Goal: Information Seeking & Learning: Learn about a topic

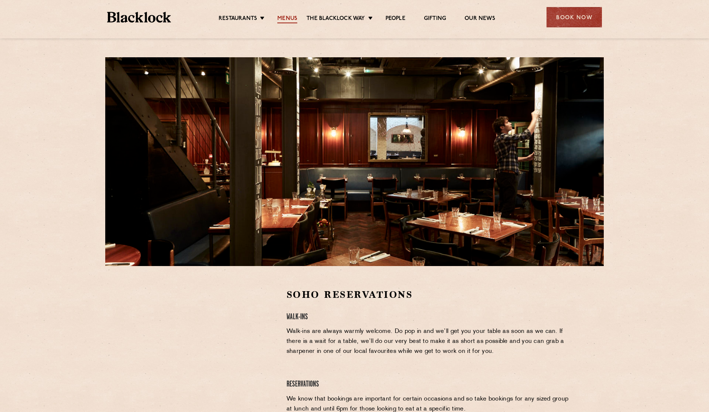
click at [284, 18] on link "Menus" at bounding box center [287, 19] width 20 height 8
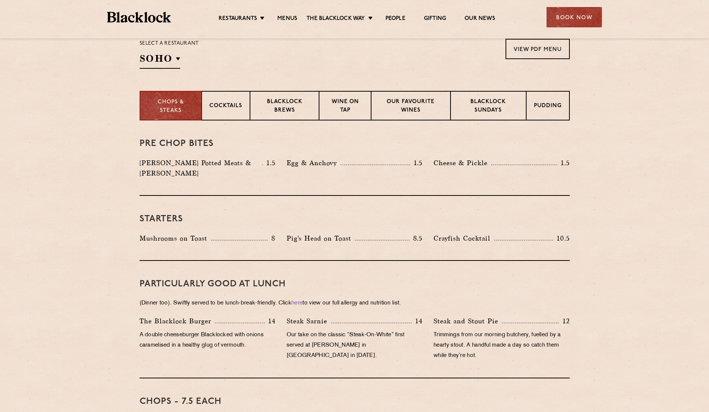
scroll to position [253, 0]
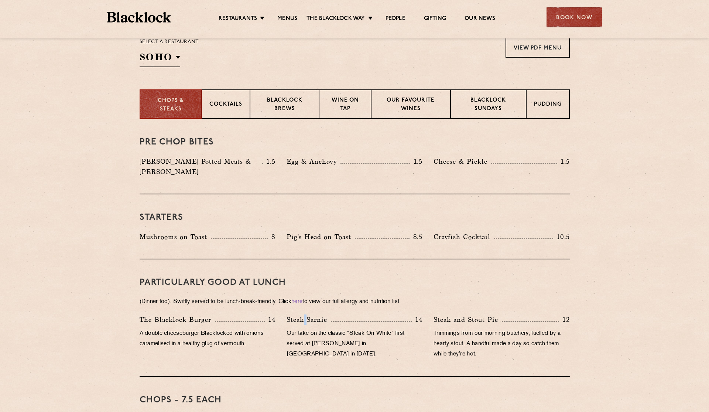
click at [305, 314] on p "Steak Sarnie" at bounding box center [309, 319] width 44 height 10
click at [306, 314] on p "Steak Sarnie" at bounding box center [309, 319] width 44 height 10
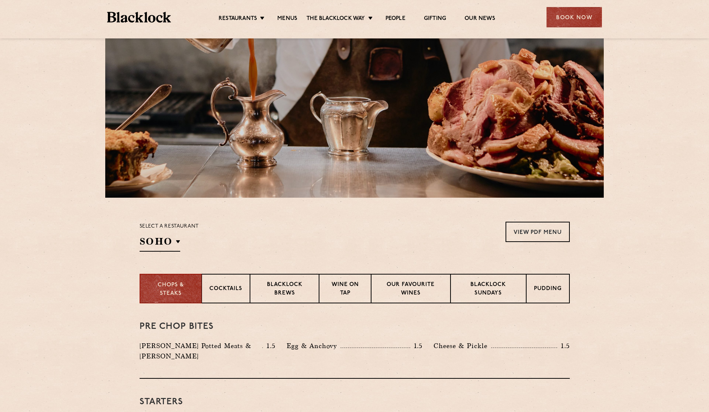
scroll to position [79, 0]
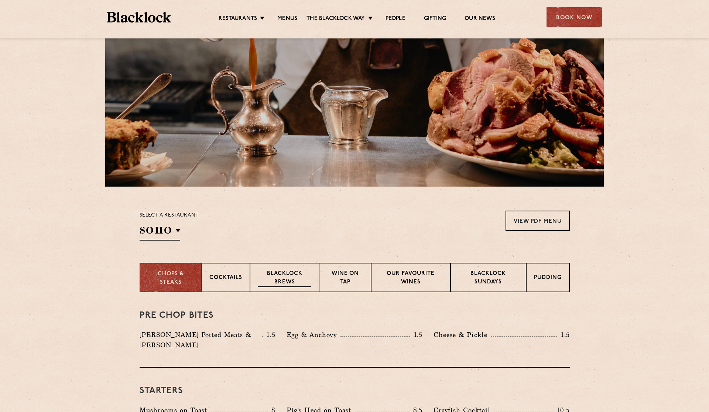
click at [273, 290] on div "Blacklock Brews" at bounding box center [284, 278] width 69 height 30
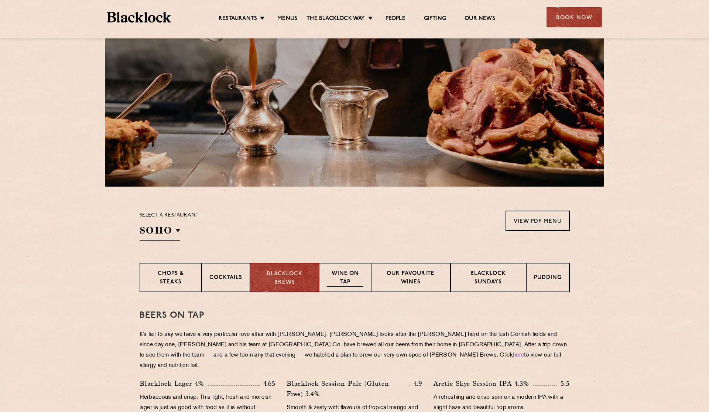
click at [369, 270] on div "Wine on Tap" at bounding box center [345, 278] width 52 height 30
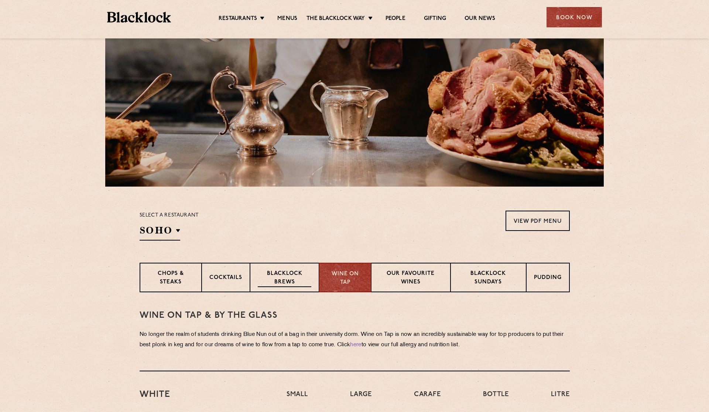
click at [313, 283] on div "Blacklock Brews" at bounding box center [284, 278] width 69 height 30
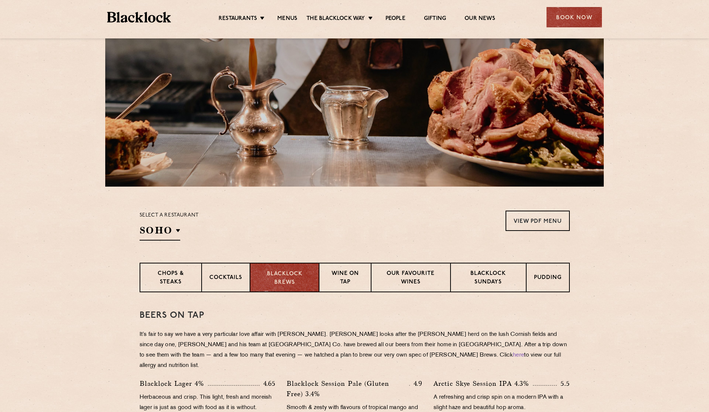
scroll to position [297, 0]
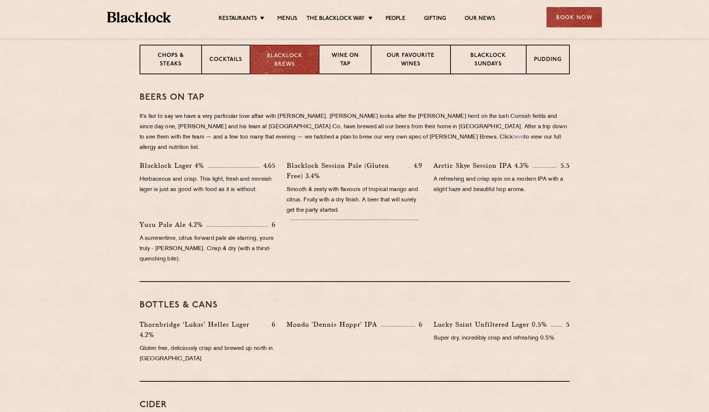
click at [144, 174] on p "Herbaceous and crisp. This light, fresh and moreish lager is just as good with …" at bounding box center [208, 184] width 136 height 21
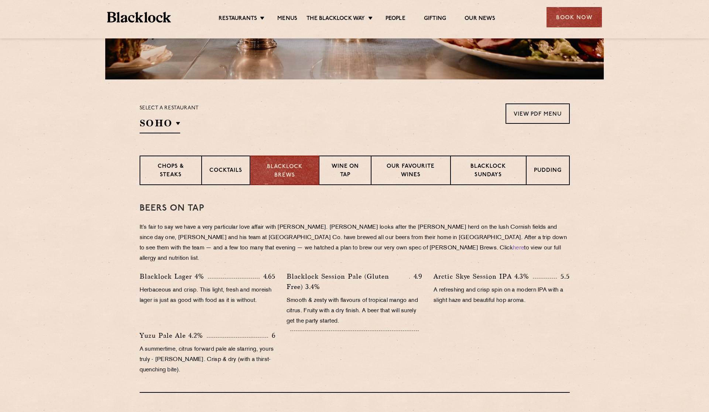
scroll to position [171, 0]
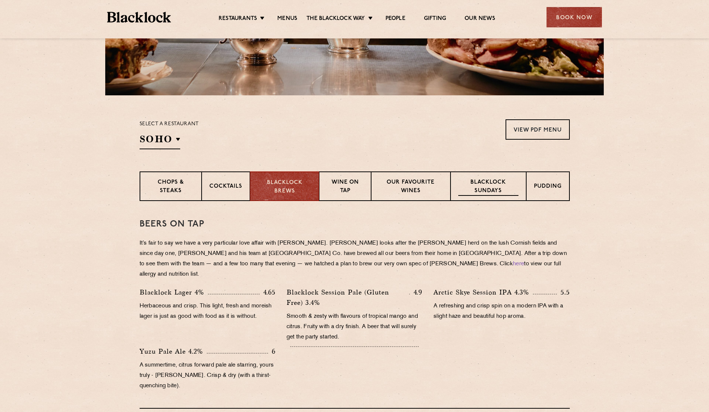
click at [482, 185] on p "Blacklock Sundays" at bounding box center [488, 186] width 60 height 17
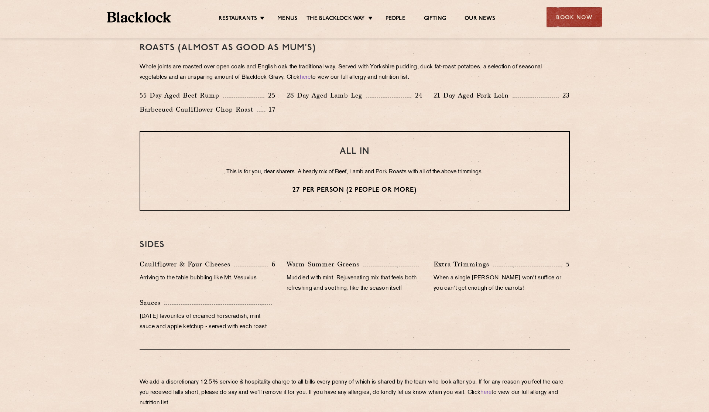
scroll to position [601, 0]
